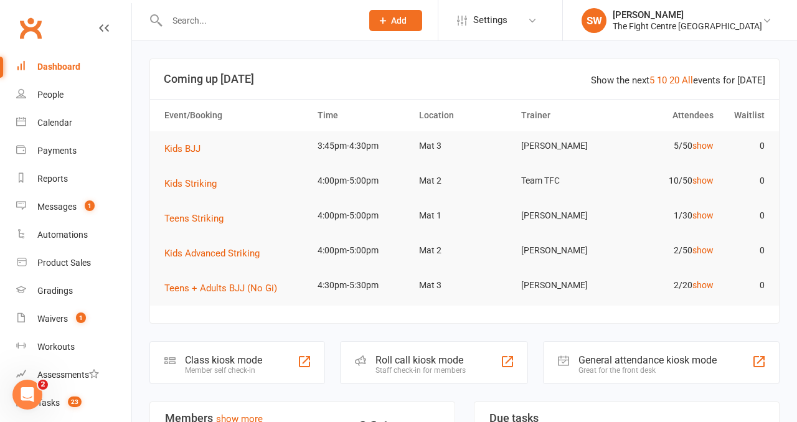
click at [192, 9] on div at bounding box center [250, 20] width 203 height 40
click at [194, 19] on input "text" at bounding box center [258, 20] width 190 height 17
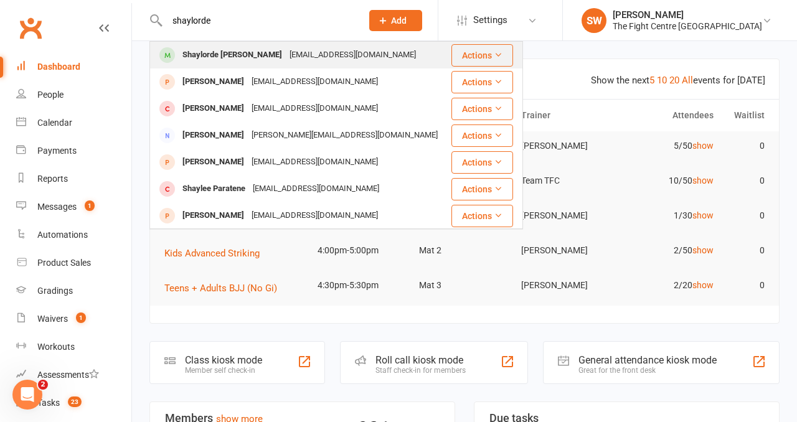
type input "shaylorde"
click at [238, 49] on div "Shaylorde [PERSON_NAME]" at bounding box center [232, 55] width 107 height 18
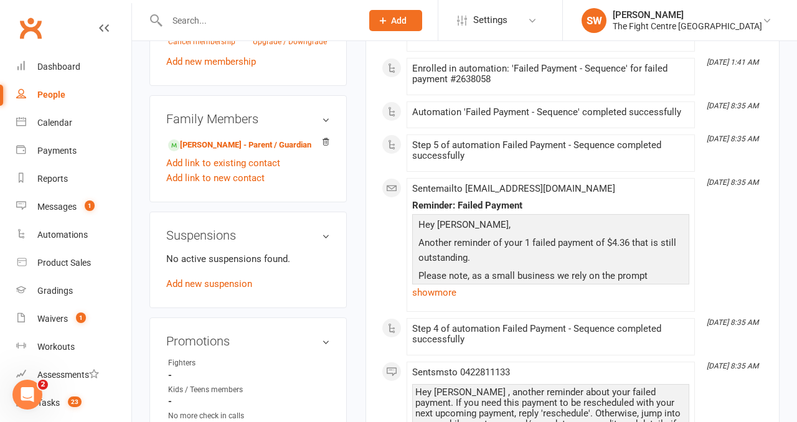
scroll to position [693, 0]
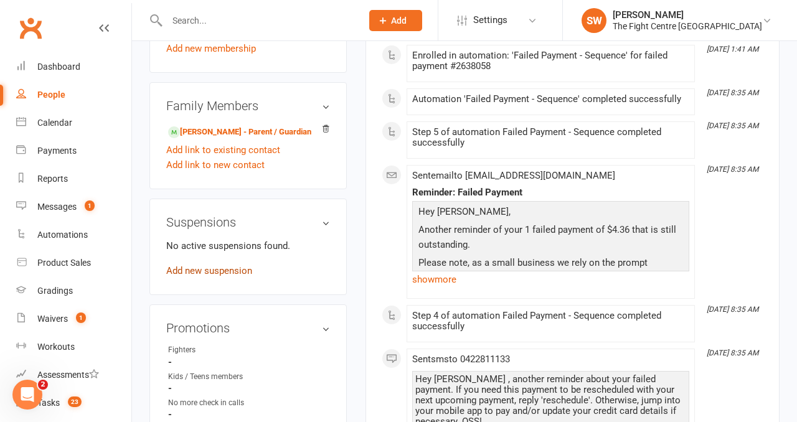
click at [197, 265] on link "Add new suspension" at bounding box center [209, 270] width 86 height 11
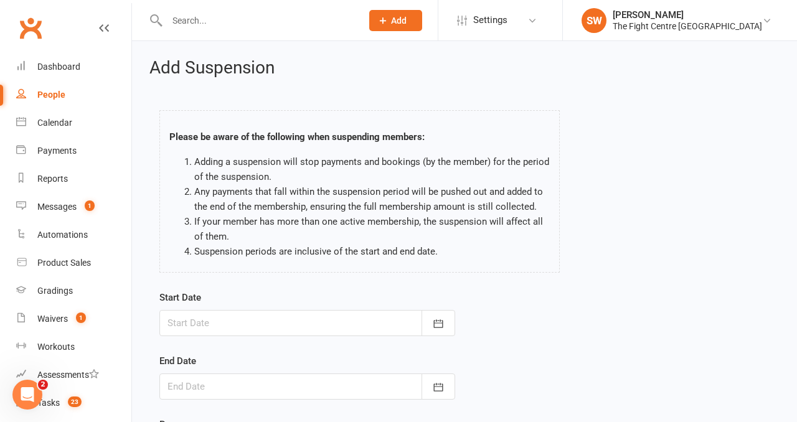
click at [263, 322] on div at bounding box center [307, 323] width 296 height 26
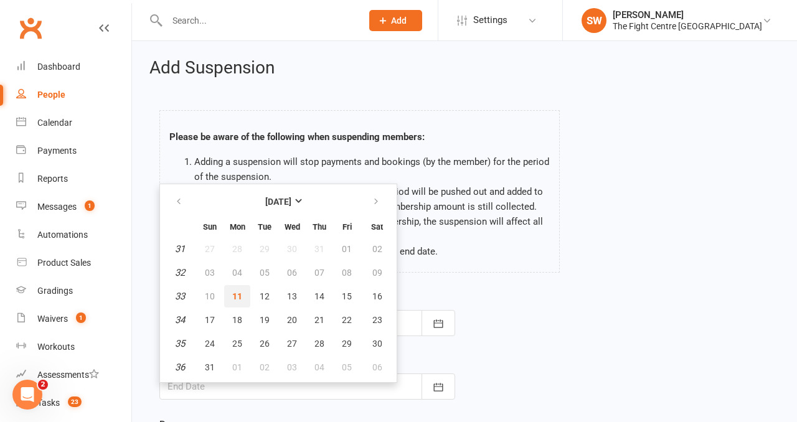
click at [237, 291] on span "11" at bounding box center [237, 296] width 10 height 10
type input "[DATE]"
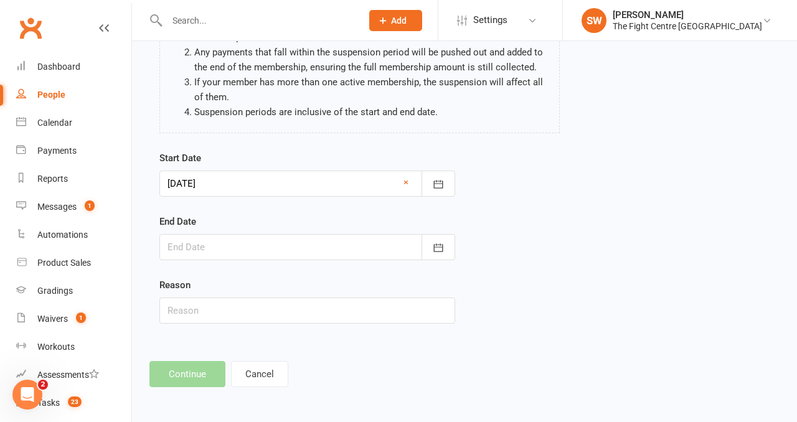
scroll to position [140, 0]
click at [213, 258] on div at bounding box center [307, 246] width 296 height 26
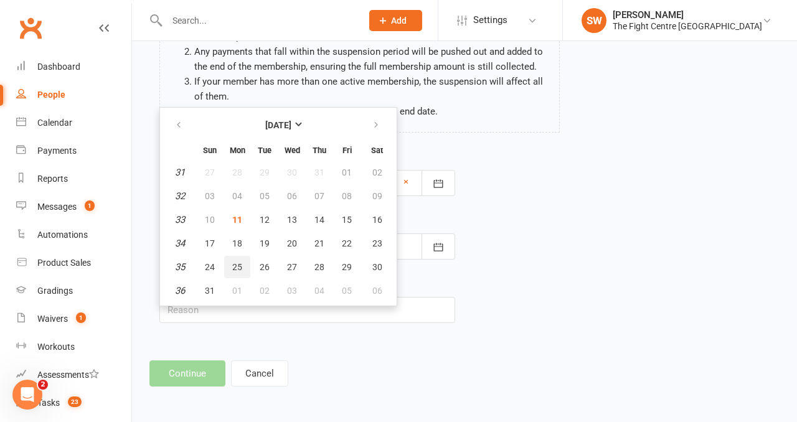
click at [235, 263] on span "25" at bounding box center [237, 267] width 10 height 10
type input "[DATE]"
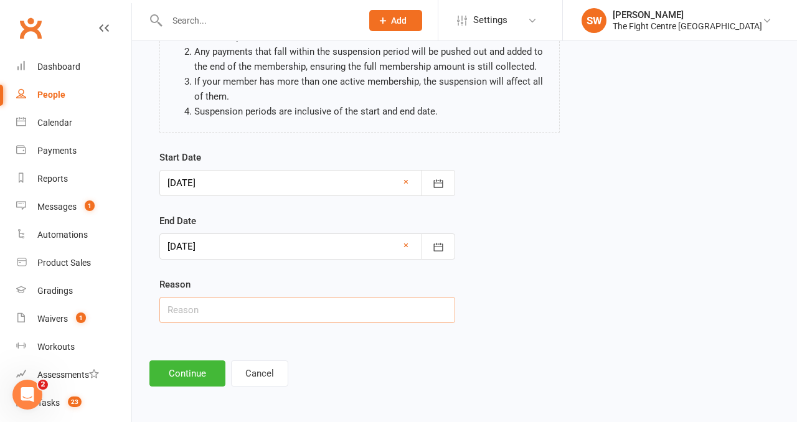
click at [213, 315] on input "text" at bounding box center [307, 310] width 296 height 26
click at [201, 362] on button "Continue" at bounding box center [187, 373] width 76 height 26
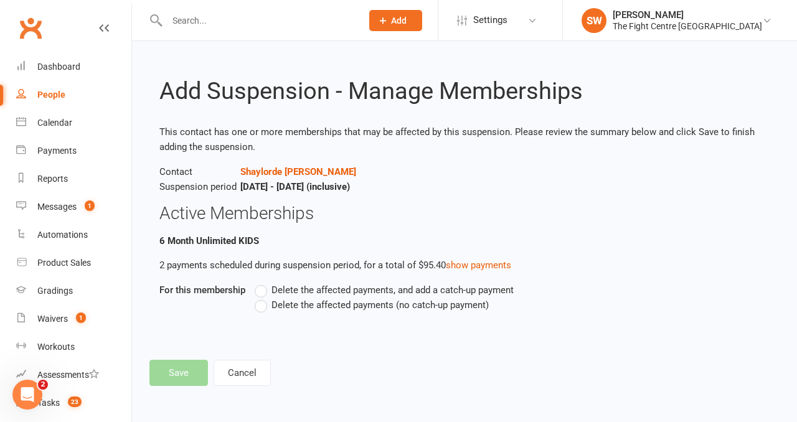
scroll to position [0, 0]
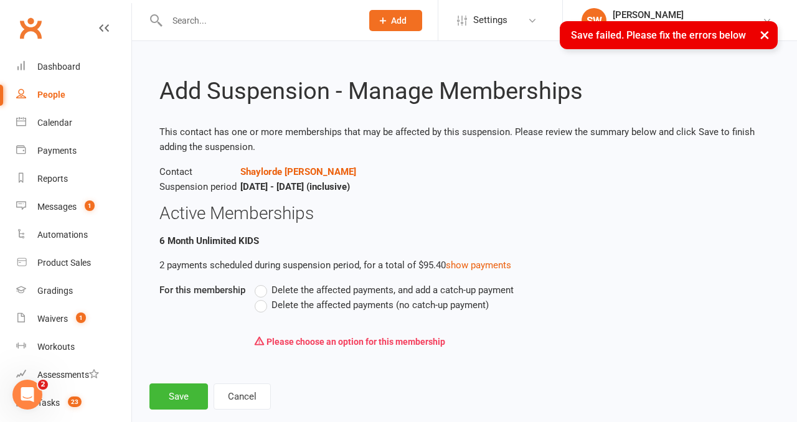
click at [274, 314] on div "Delete the affected payments, and add a catch-up payment Delete the affected pa…" at bounding box center [448, 318] width 406 height 71
click at [263, 308] on label "Delete the affected payments (no catch-up payment)" at bounding box center [372, 304] width 234 height 15
click at [263, 297] on input "Delete the affected payments (no catch-up payment)" at bounding box center [259, 297] width 8 height 0
click at [162, 395] on button "Save" at bounding box center [178, 396] width 58 height 26
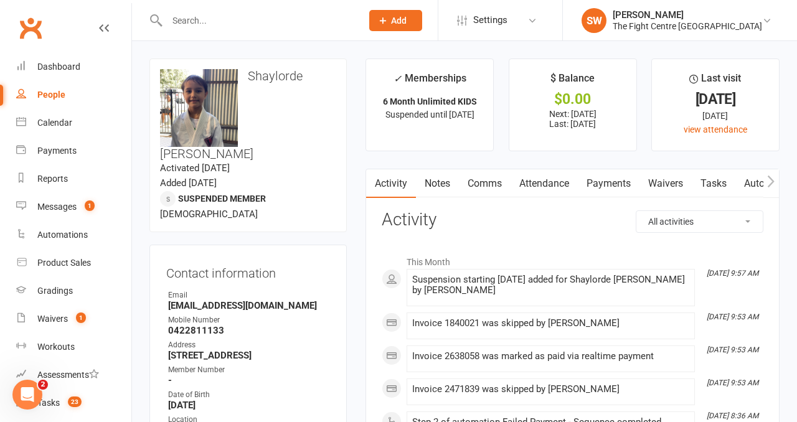
click at [239, 17] on input "text" at bounding box center [258, 20] width 190 height 17
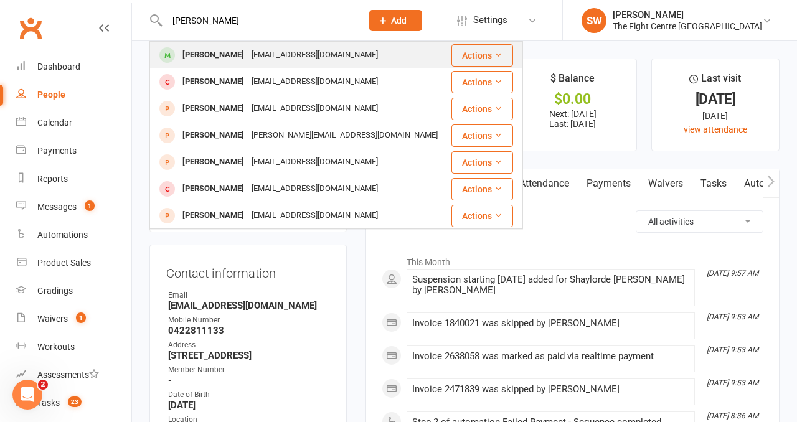
type input "[PERSON_NAME]"
click at [248, 58] on div "[EMAIL_ADDRESS][DOMAIN_NAME]" at bounding box center [315, 55] width 134 height 18
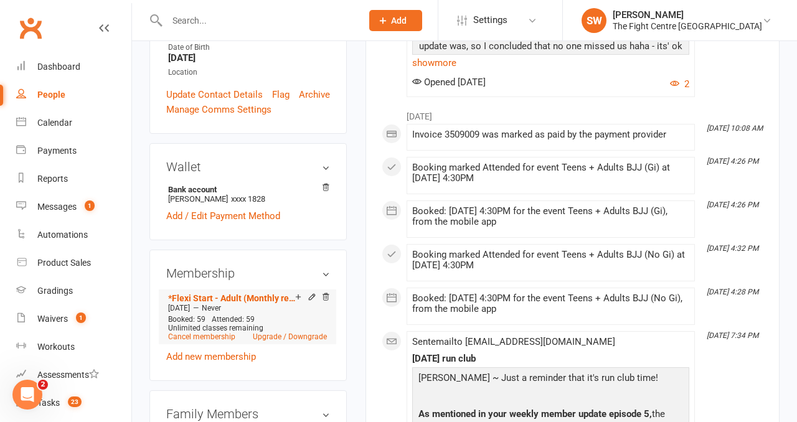
scroll to position [520, 0]
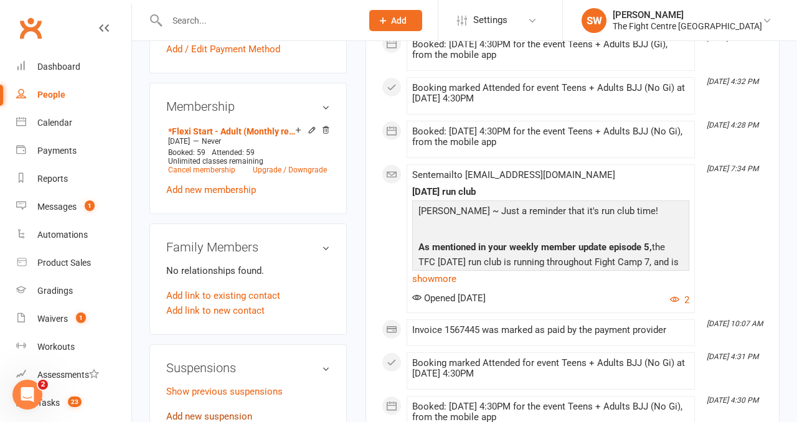
click at [205, 411] on link "Add new suspension" at bounding box center [209, 416] width 86 height 11
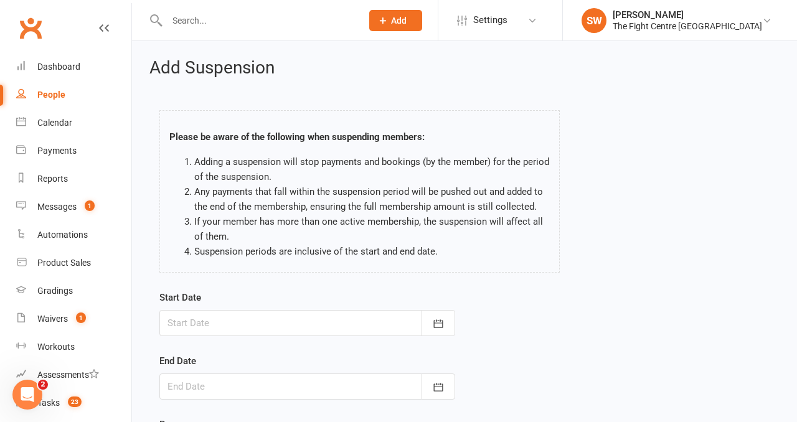
click at [294, 330] on div at bounding box center [307, 323] width 296 height 26
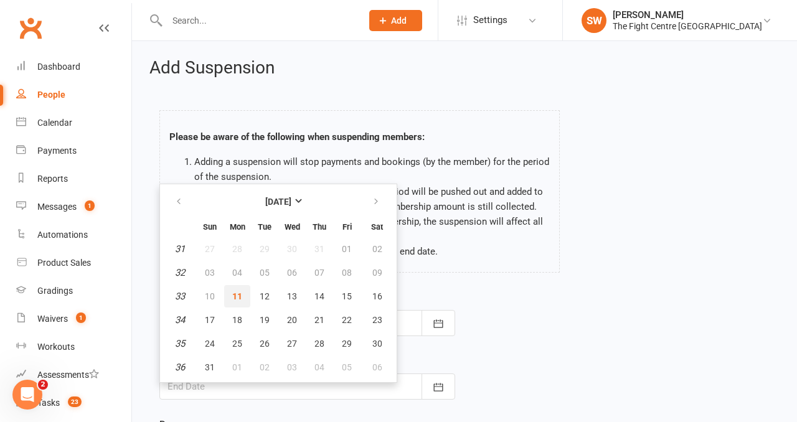
click at [233, 296] on span "11" at bounding box center [237, 296] width 10 height 10
type input "[DATE]"
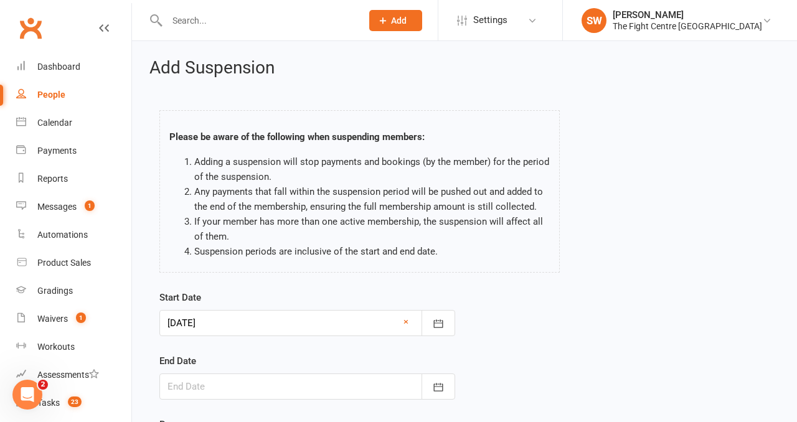
scroll to position [124, 0]
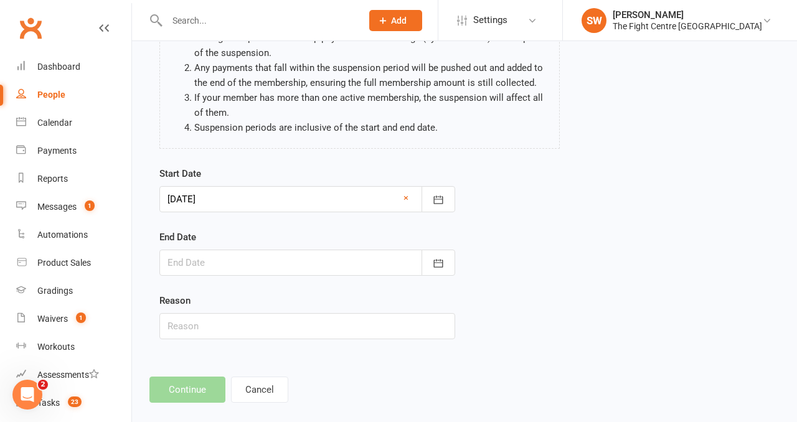
click at [228, 262] on div at bounding box center [307, 263] width 296 height 26
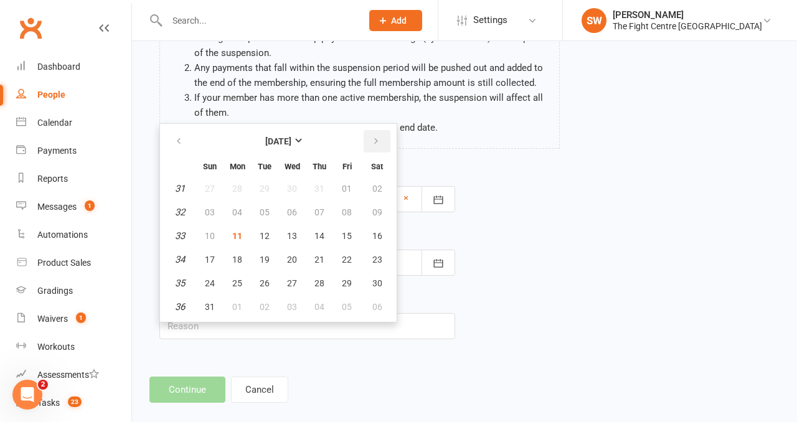
click at [365, 139] on button "button" at bounding box center [376, 141] width 27 height 22
click at [240, 209] on span "08" at bounding box center [237, 212] width 10 height 10
type input "[DATE]"
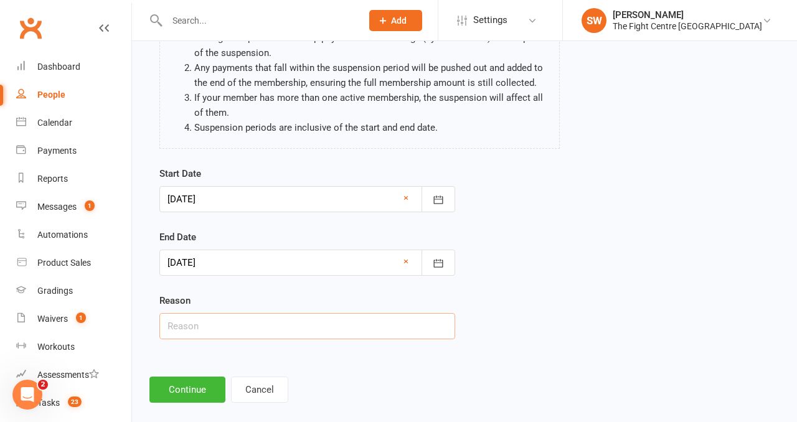
click at [240, 327] on input "text" at bounding box center [307, 326] width 296 height 26
type input "travel"
click at [162, 390] on button "Continue" at bounding box center [187, 389] width 76 height 26
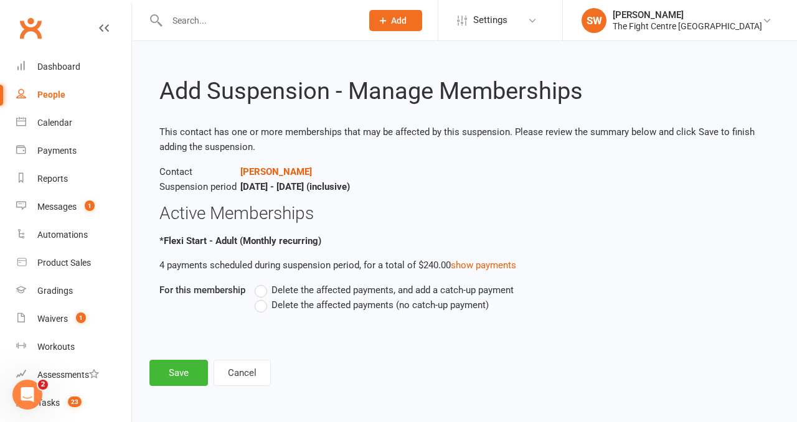
click at [264, 307] on label "Delete the affected payments (no catch-up payment)" at bounding box center [372, 304] width 234 height 15
click at [263, 297] on input "Delete the affected payments (no catch-up payment)" at bounding box center [259, 297] width 8 height 0
click at [191, 374] on button "Save" at bounding box center [178, 373] width 58 height 26
